Goal: Task Accomplishment & Management: Manage account settings

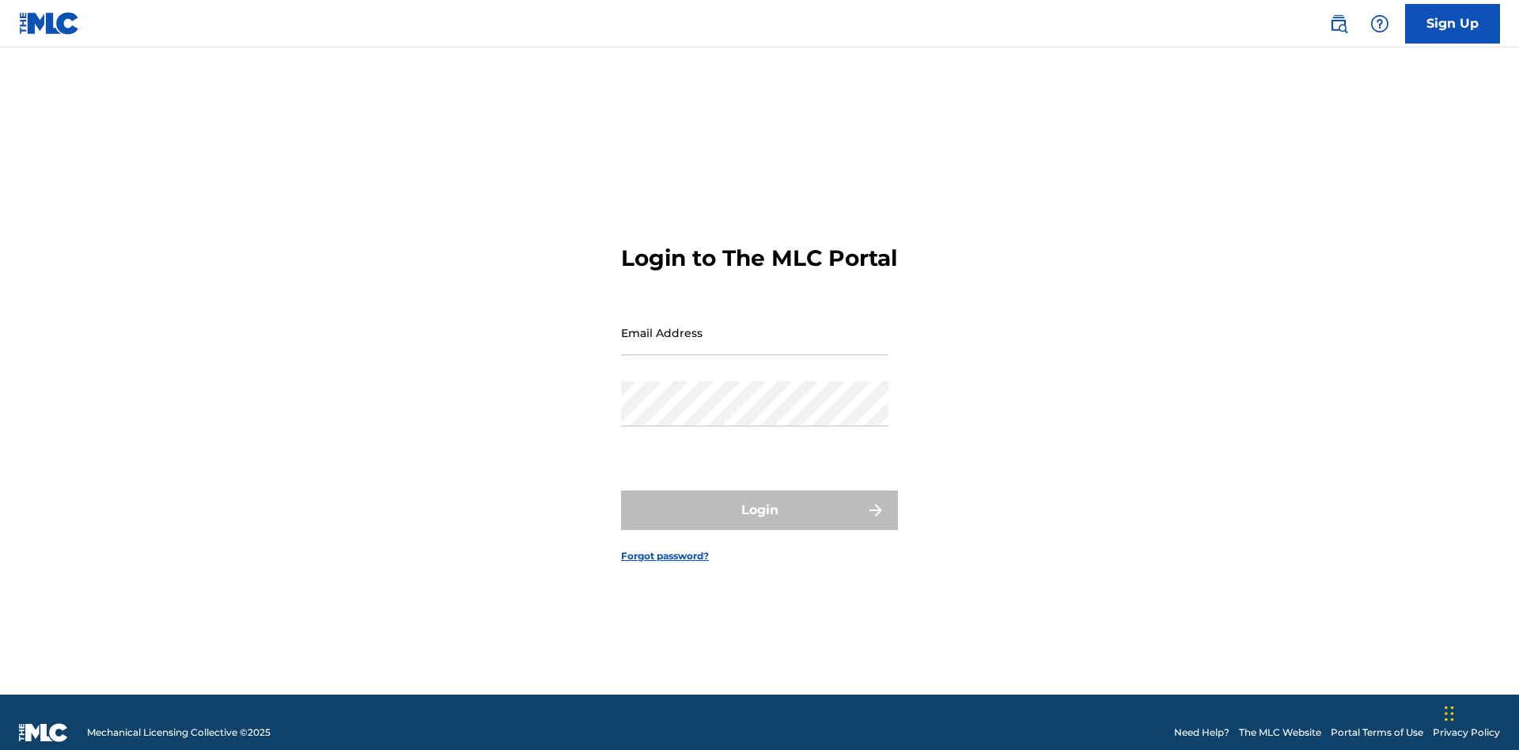
scroll to position [21, 0]
click at [755, 325] on input "Email Address" at bounding box center [754, 332] width 267 height 45
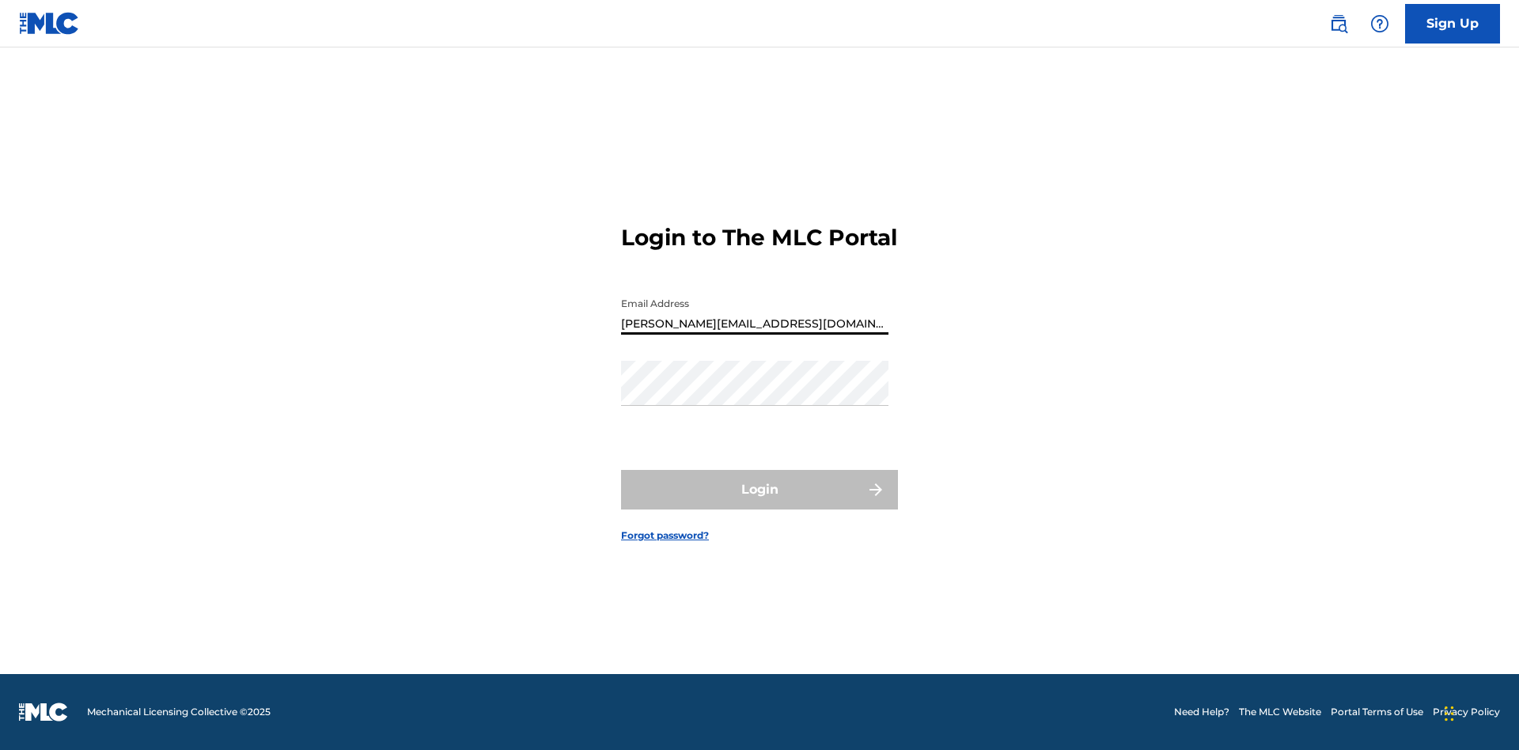
type input "[PERSON_NAME][EMAIL_ADDRESS][DOMAIN_NAME]"
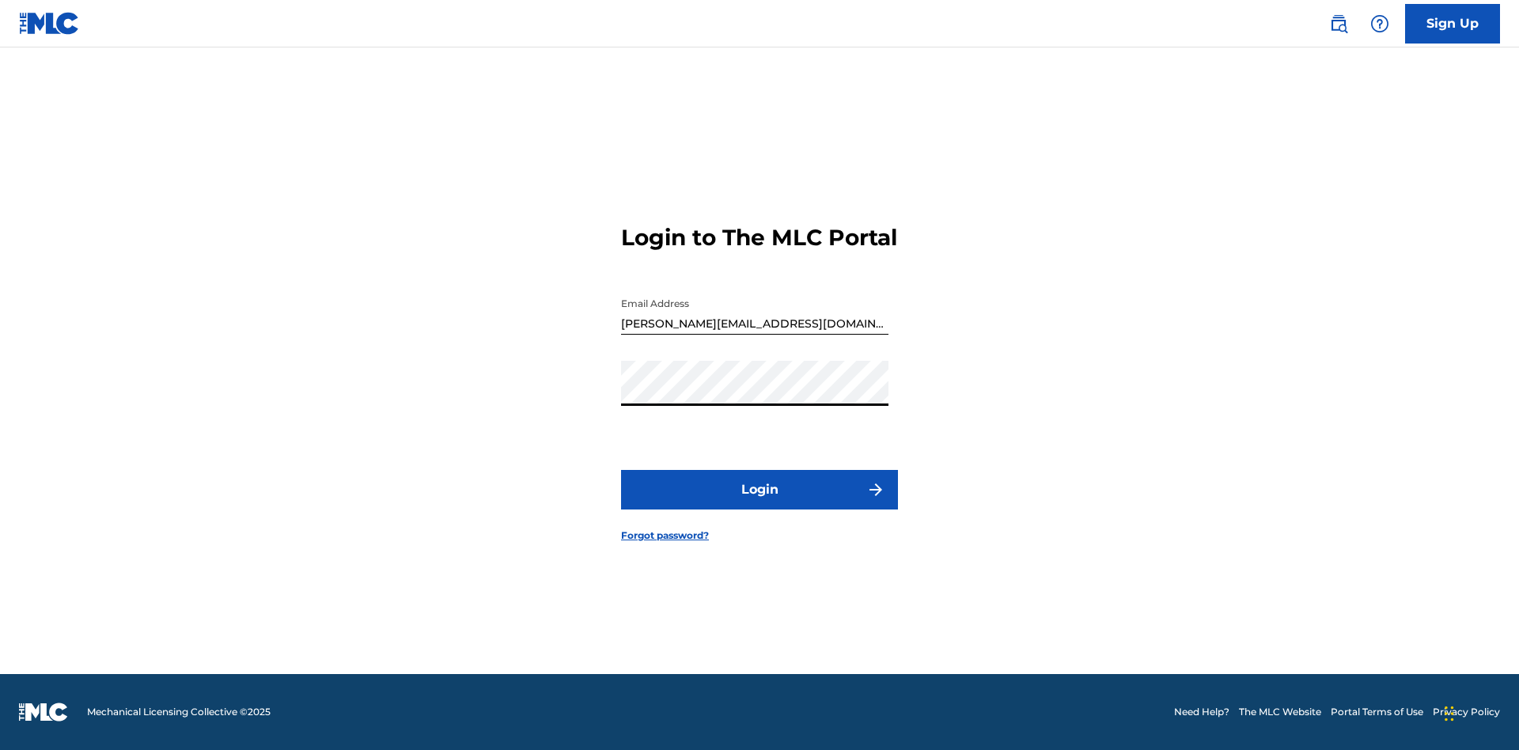
click at [759, 503] on button "Login" at bounding box center [759, 490] width 277 height 40
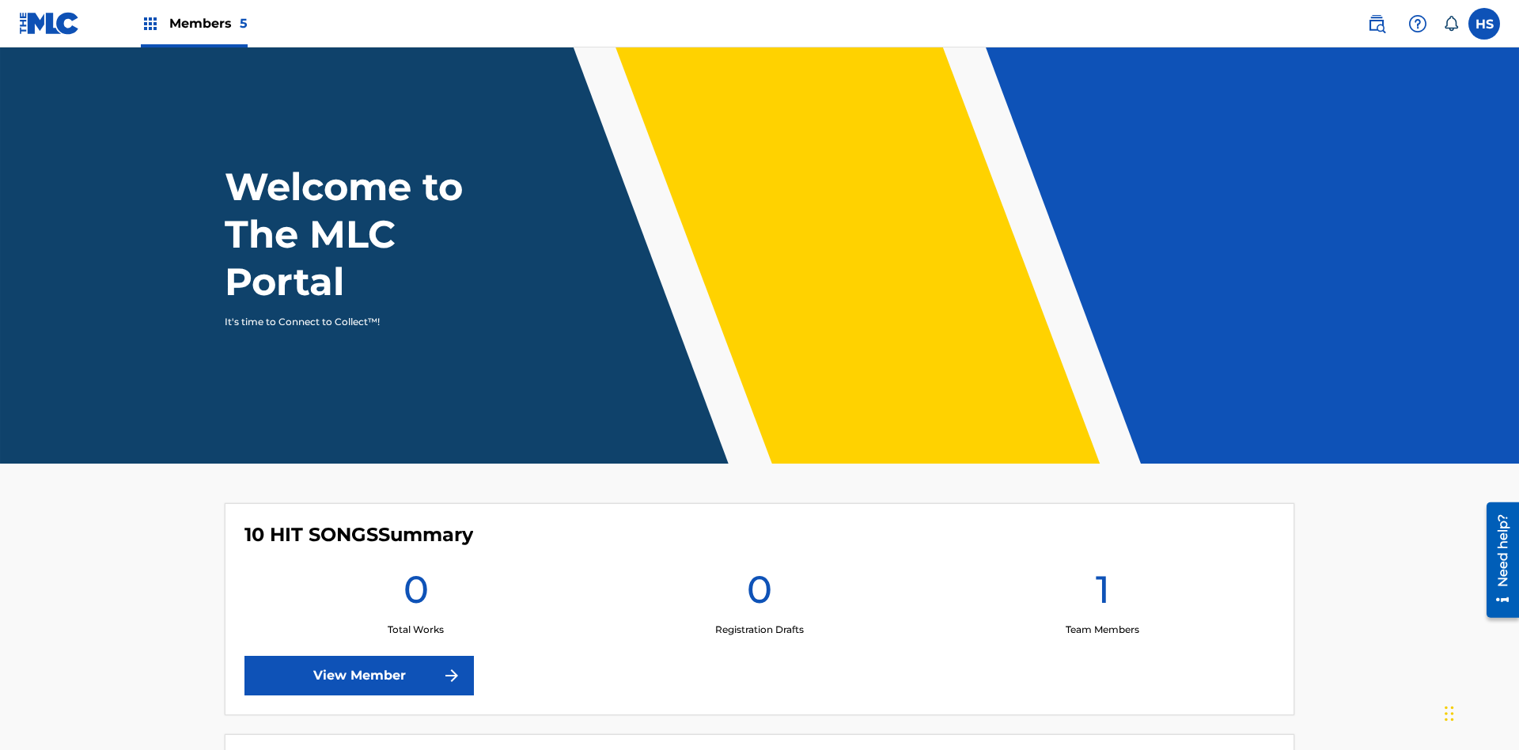
click at [193, 23] on span "Members 5" at bounding box center [208, 23] width 78 height 18
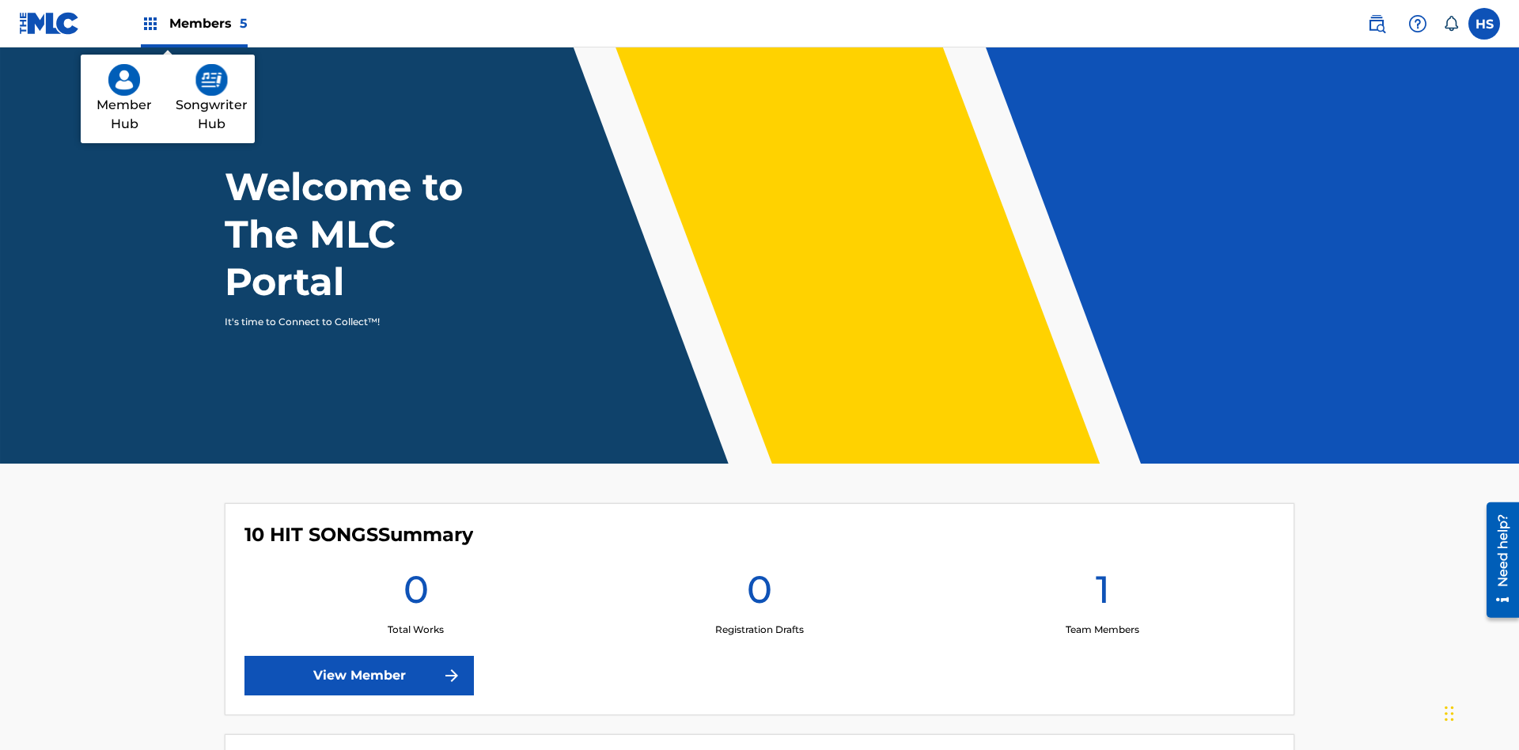
click at [211, 80] on img at bounding box center [211, 80] width 32 height 32
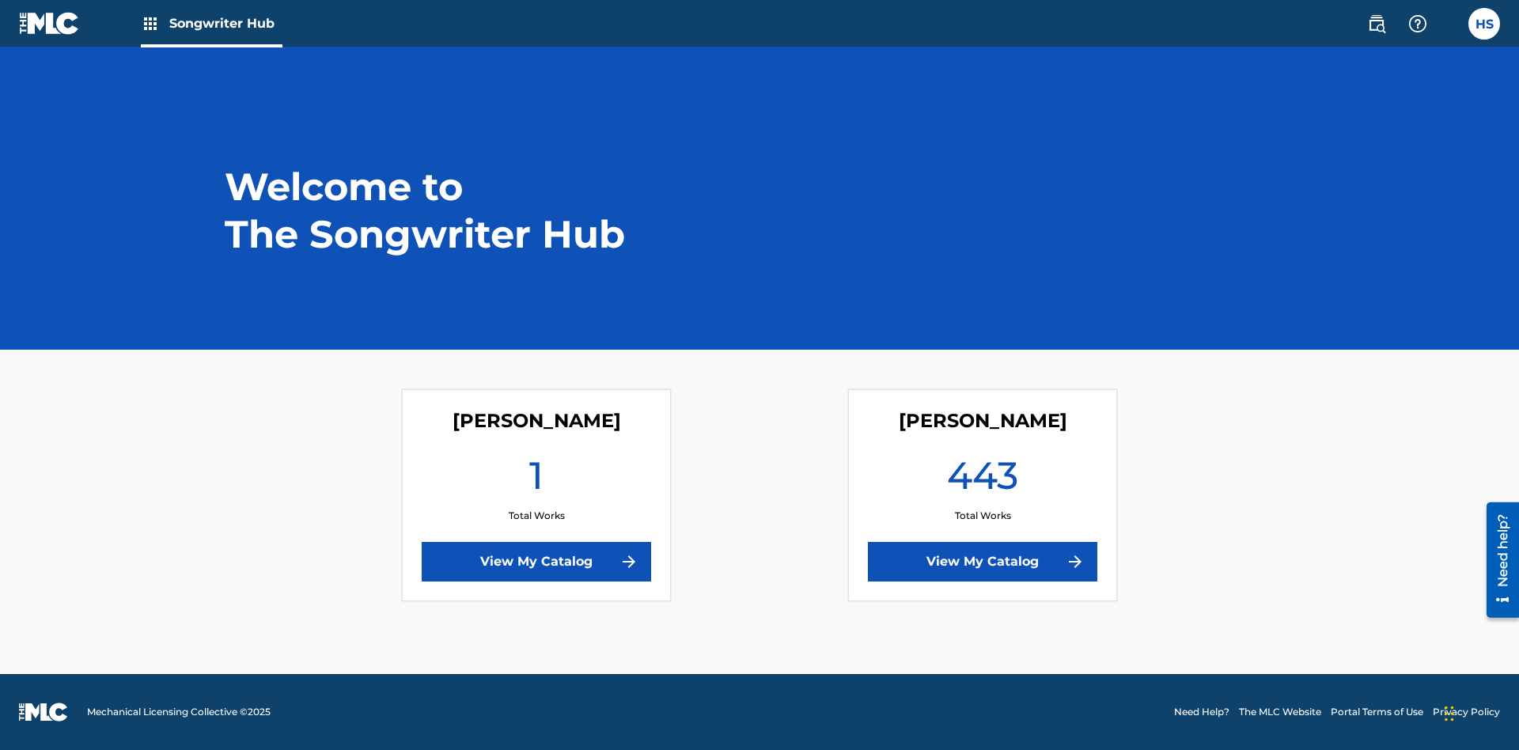
click at [982, 562] on link "View My Catalog" at bounding box center [982, 562] width 229 height 40
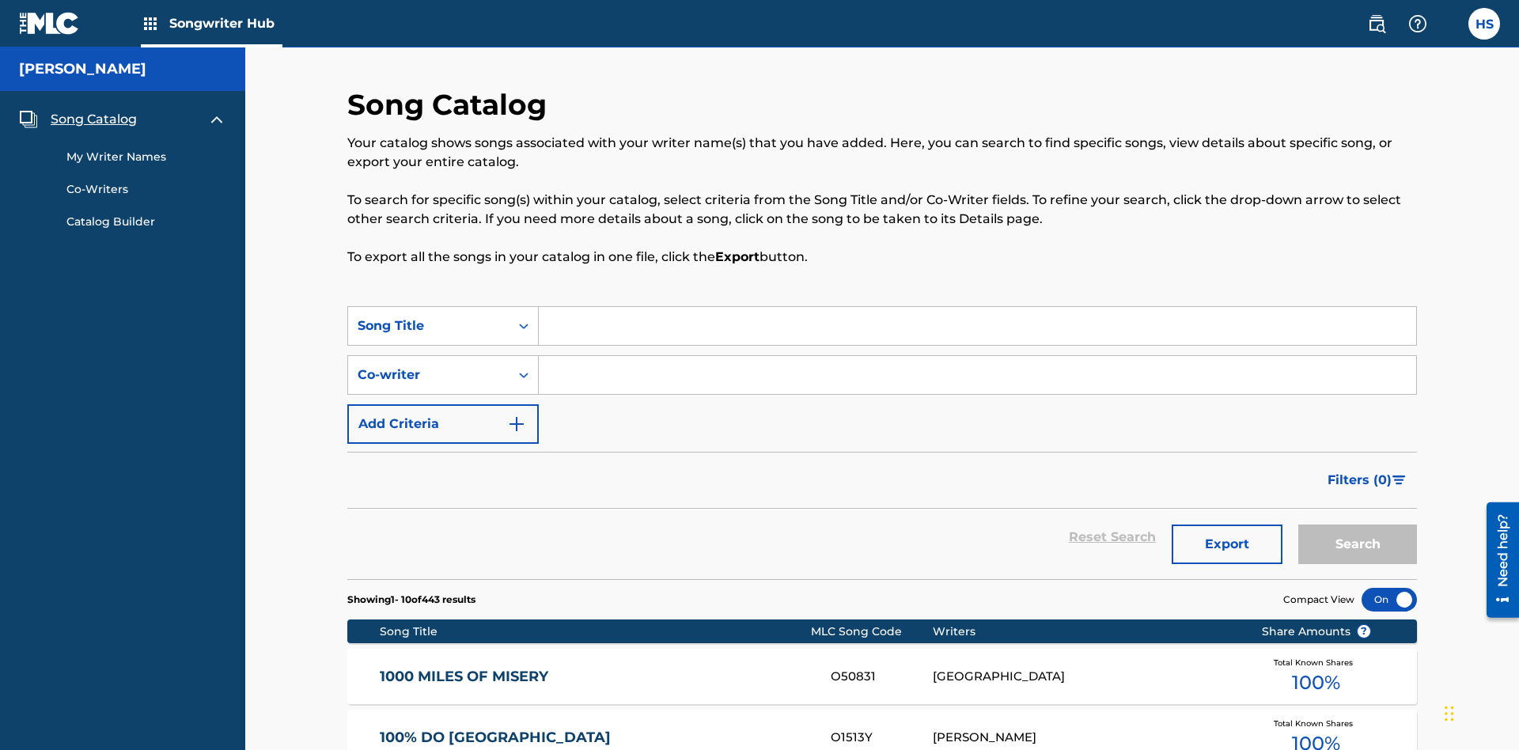
click at [93, 110] on span "Song Catalog" at bounding box center [94, 119] width 86 height 19
click at [146, 149] on link "My Writer Names" at bounding box center [146, 157] width 160 height 17
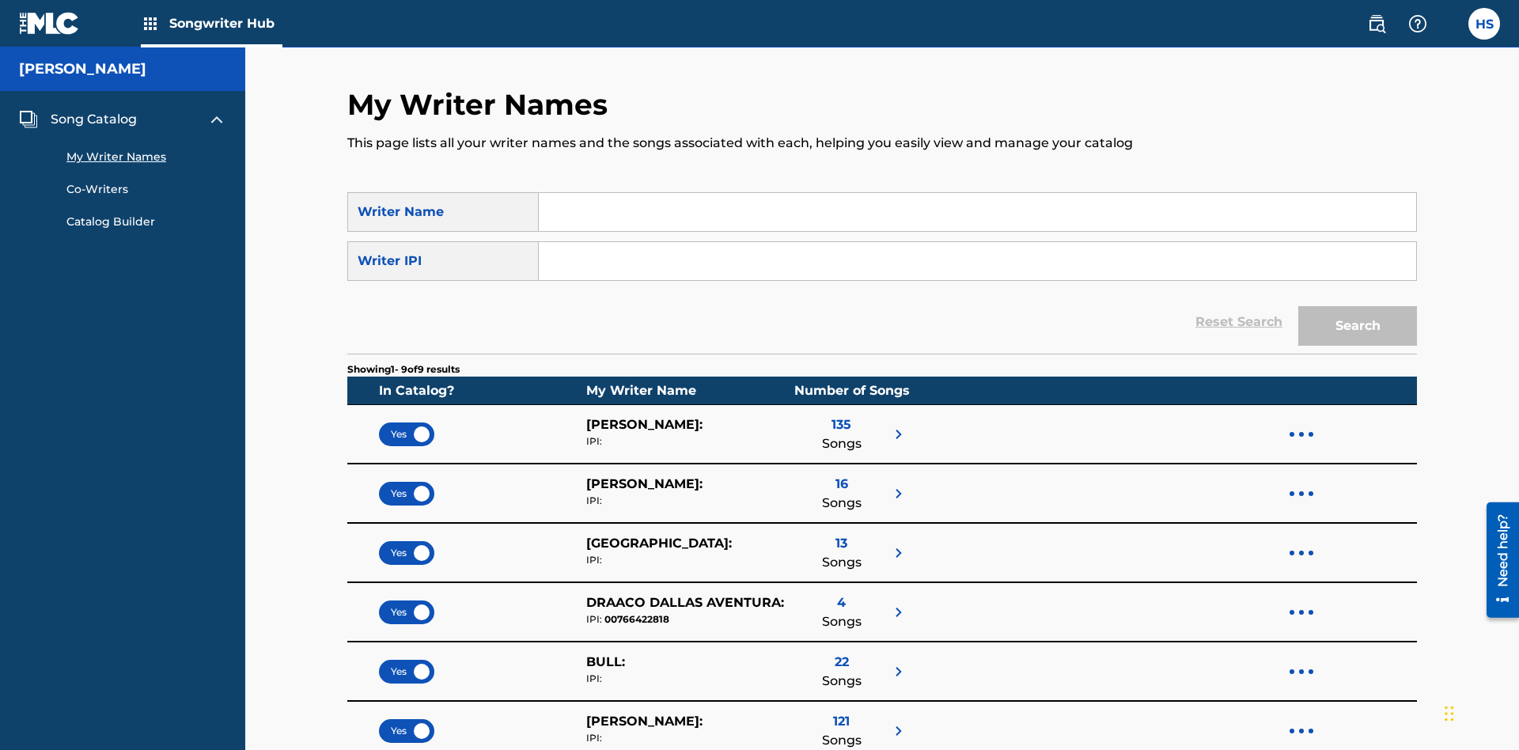
click at [977, 212] on input "Search Form" at bounding box center [977, 212] width 877 height 38
type input "DRAACO DALLAS AVENTURA"
click at [977, 242] on input "Search Form" at bounding box center [977, 261] width 877 height 38
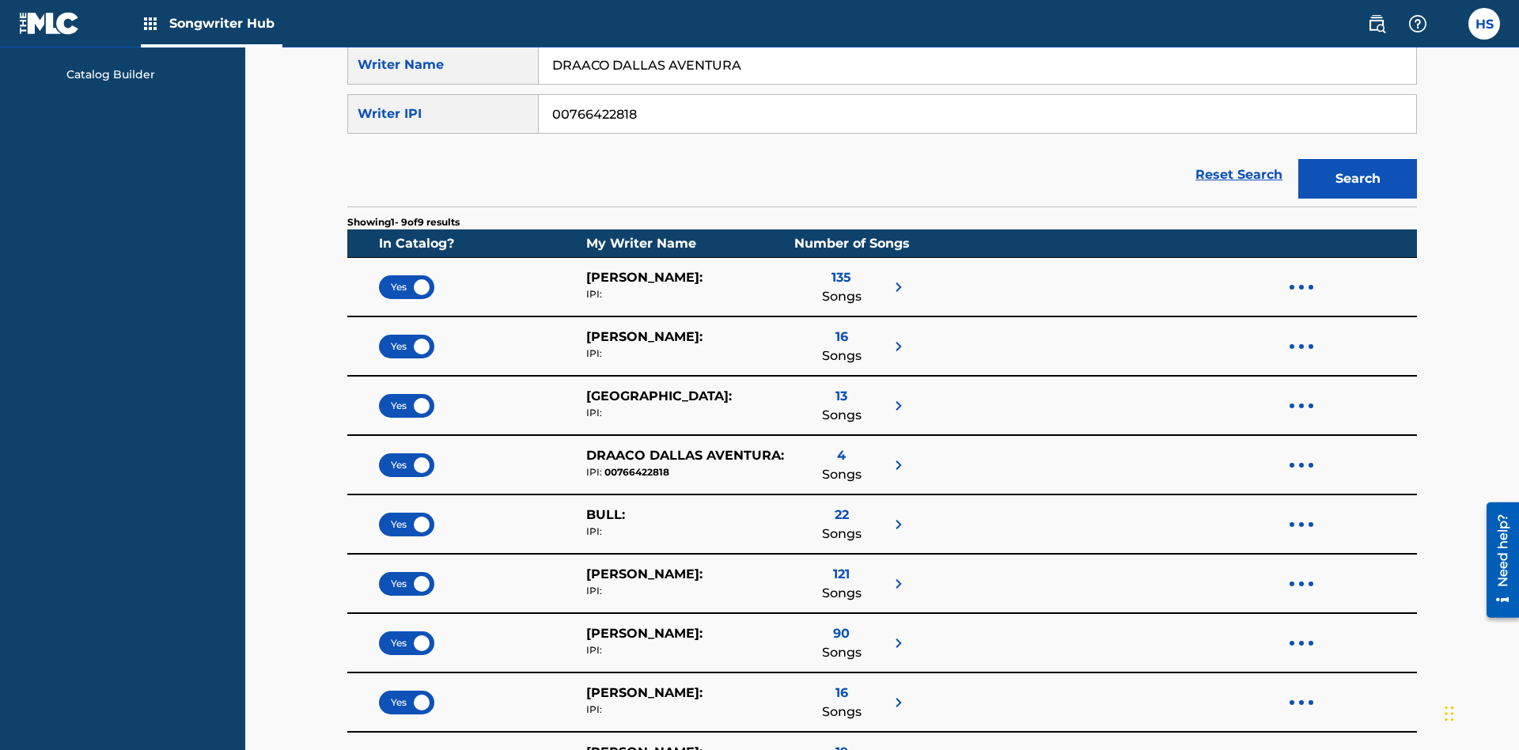
type input "00766422818"
click at [1357, 159] on button "Search" at bounding box center [1357, 179] width 119 height 40
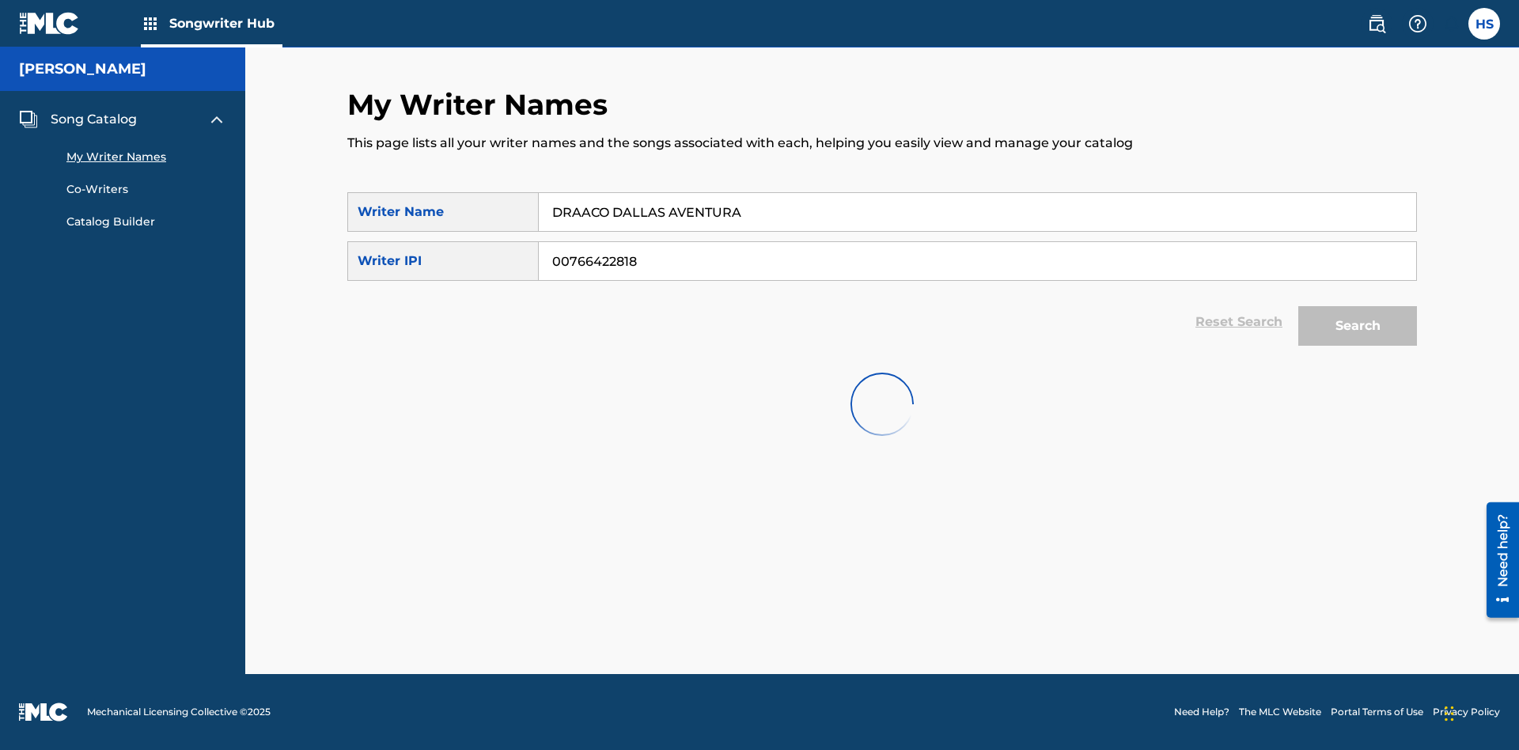
click at [977, 198] on input "DRAACO DALLAS AVENTURA" at bounding box center [977, 212] width 877 height 38
type input "DRAACO DALLAS AVENTURADRAACO DALLAS AVENTURA"
click at [977, 247] on input "00766422818" at bounding box center [977, 261] width 877 height 38
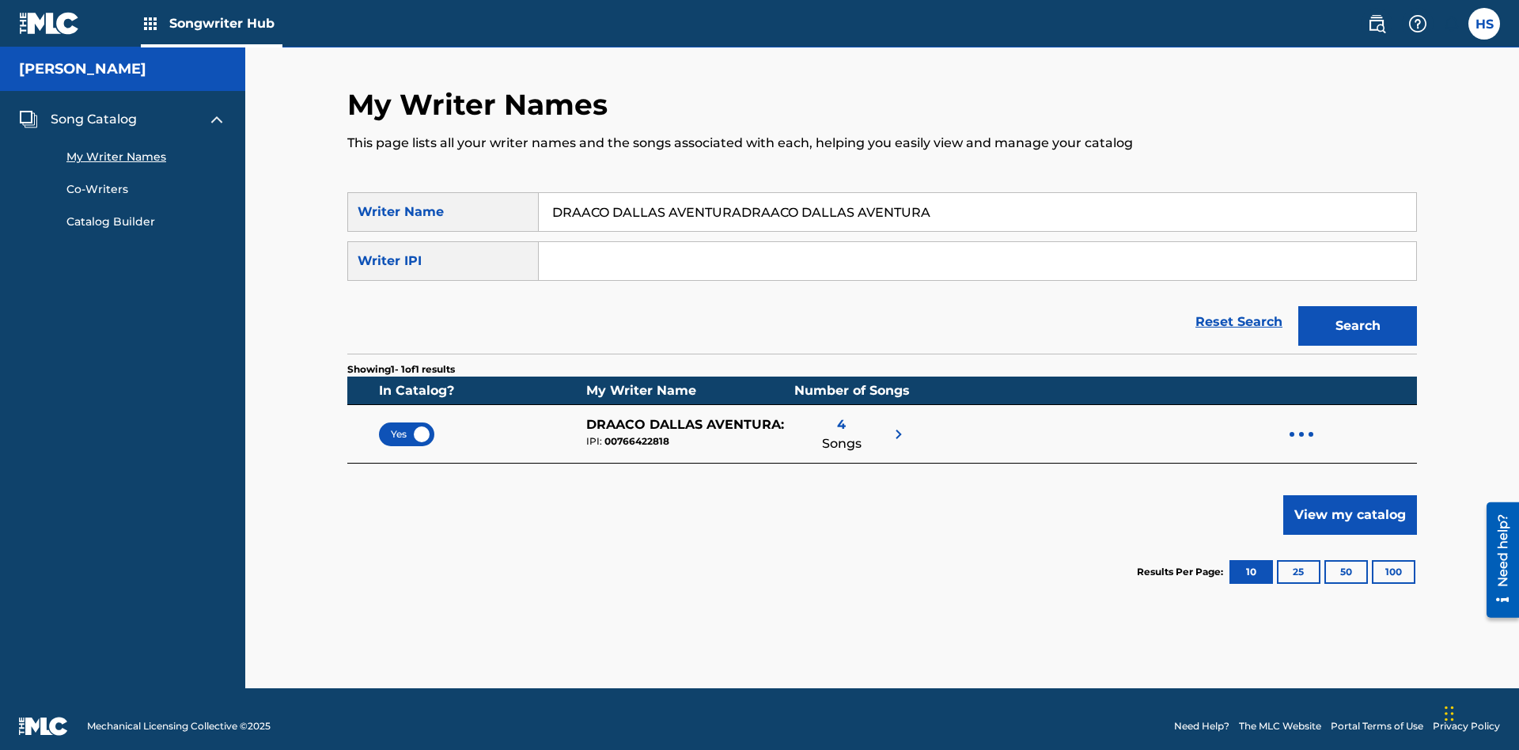
click at [1357, 312] on button "Search" at bounding box center [1357, 326] width 119 height 40
click at [977, 198] on input "DRAACO DALLAS AVENTURADRAACO DALLAS AVENTURA" at bounding box center [977, 212] width 877 height 38
type input "DRAACO DALLAS AVENTURADRAACO DALLAS AVENTURA00766422818"
click at [977, 247] on input "Search Form" at bounding box center [977, 261] width 877 height 38
